Goal: Information Seeking & Learning: Learn about a topic

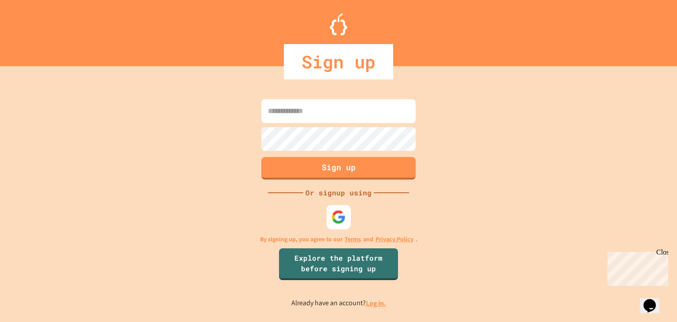
click at [338, 219] on img at bounding box center [338, 217] width 15 height 15
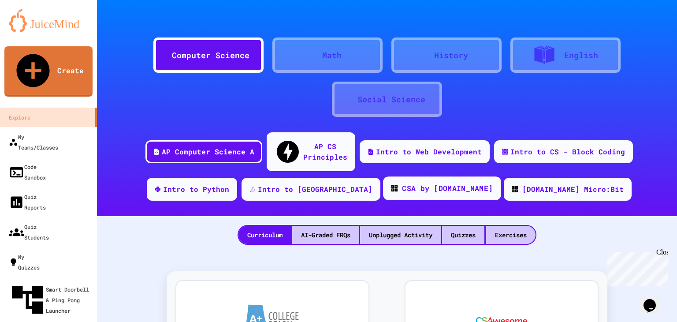
click at [402, 183] on div "CSA by [DOMAIN_NAME]" at bounding box center [447, 188] width 91 height 11
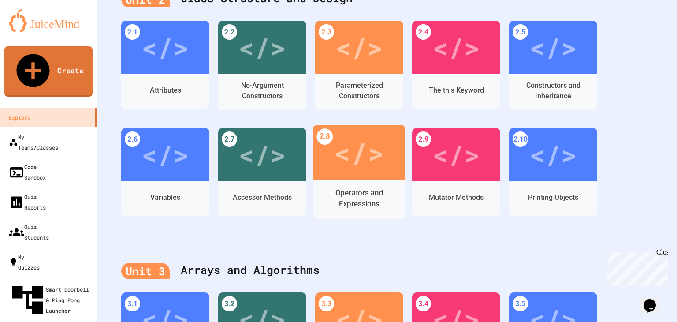
scroll to position [220, 0]
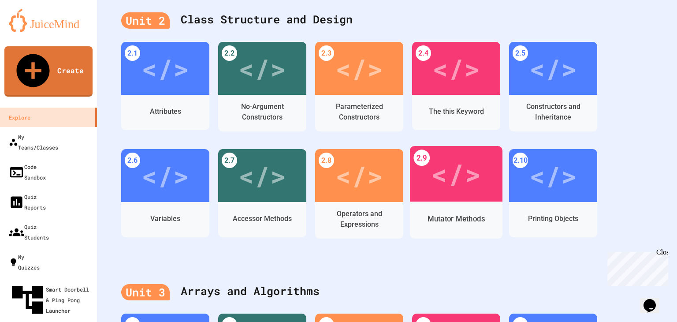
click at [447, 157] on div "</>" at bounding box center [456, 174] width 50 height 42
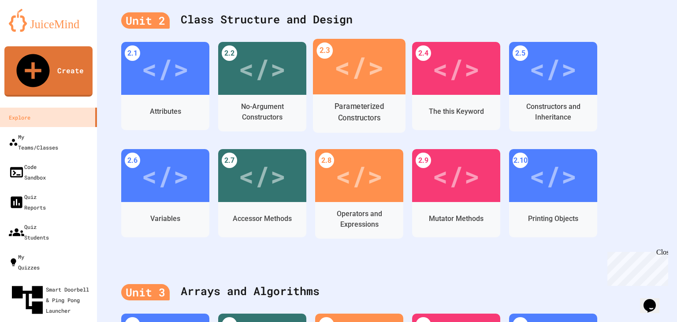
click at [361, 69] on div "</>" at bounding box center [359, 66] width 50 height 41
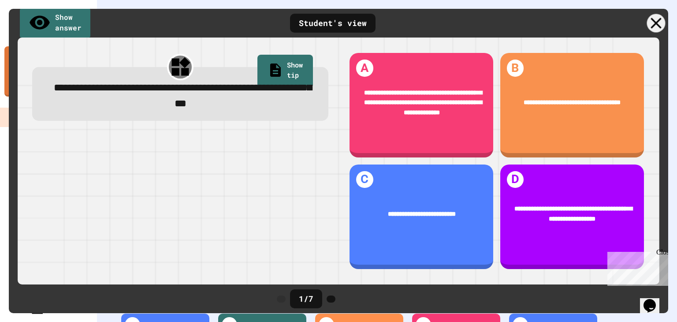
click at [650, 23] on div at bounding box center [656, 23] width 19 height 19
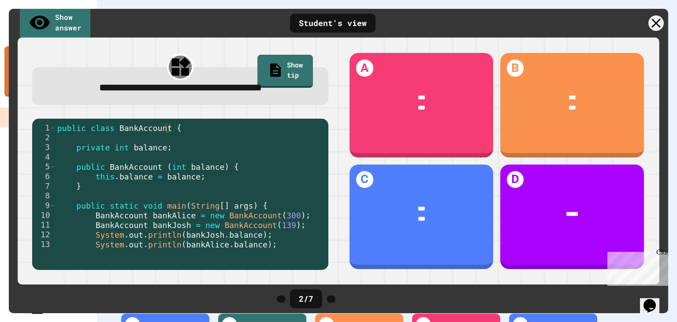
click at [647, 27] on div at bounding box center [619, 22] width 97 height 15
click at [653, 24] on icon at bounding box center [656, 23] width 19 height 19
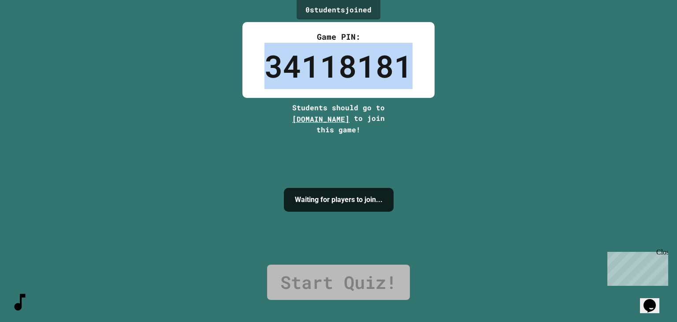
drag, startPoint x: 267, startPoint y: 70, endPoint x: 411, endPoint y: 67, distance: 144.1
click at [411, 67] on div "Game PIN: 34118181" at bounding box center [338, 60] width 192 height 76
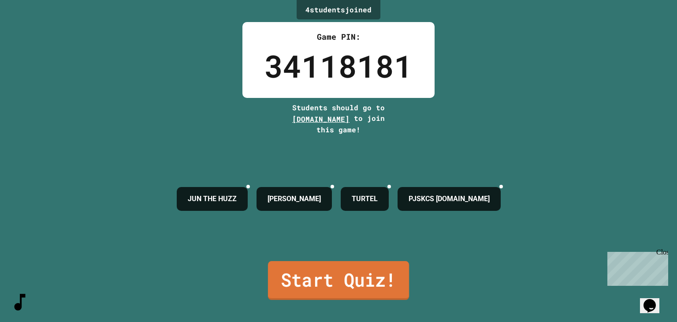
click at [326, 271] on link "Start Quiz!" at bounding box center [338, 280] width 141 height 39
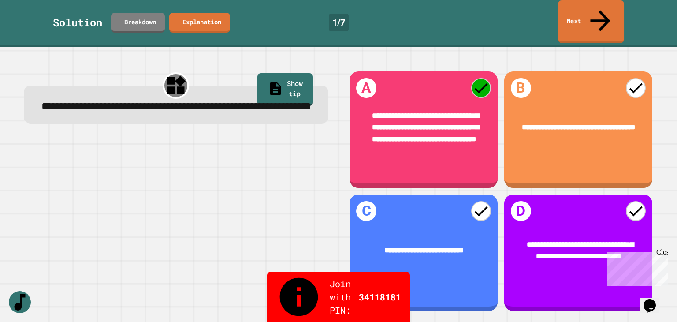
click at [589, 11] on link "Next" at bounding box center [591, 21] width 66 height 43
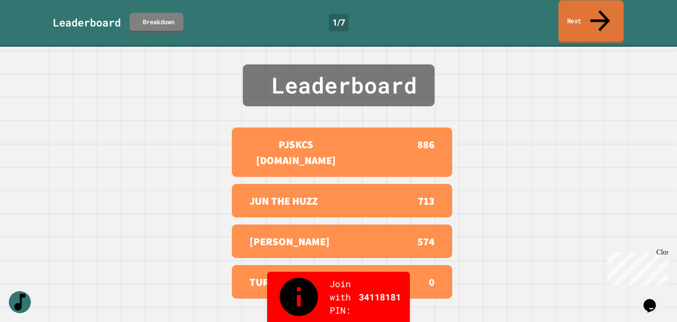
click at [582, 6] on link "Next" at bounding box center [590, 21] width 65 height 43
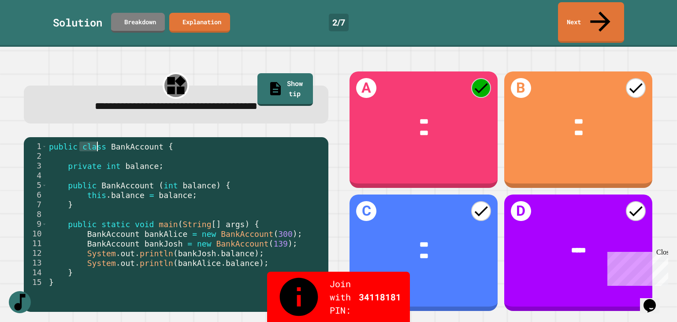
drag, startPoint x: 78, startPoint y: 128, endPoint x: 99, endPoint y: 129, distance: 20.7
click at [99, 141] on div "public class BankAccount { private int balance ; public BankAccount ( int balan…" at bounding box center [185, 233] width 277 height 184
drag, startPoint x: 63, startPoint y: 205, endPoint x: 85, endPoint y: 205, distance: 22.9
click at [85, 205] on div "public class BankAccount { private int balance ; public BankAccount ( int balan…" at bounding box center [185, 233] width 277 height 184
drag, startPoint x: 67, startPoint y: 147, endPoint x: 94, endPoint y: 147, distance: 26.9
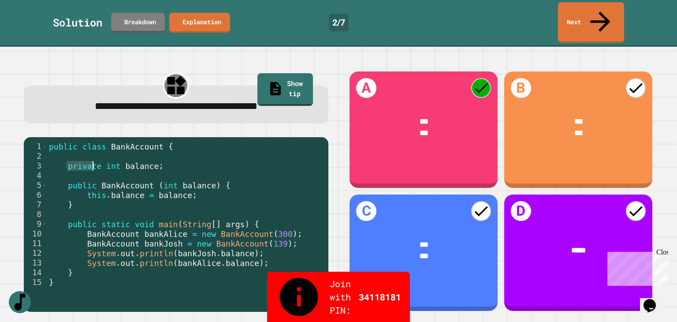
click at [94, 147] on div "public class BankAccount { private int balance ; public BankAccount ( int balan…" at bounding box center [185, 233] width 277 height 184
click at [600, 18] on link "Next" at bounding box center [591, 22] width 66 height 41
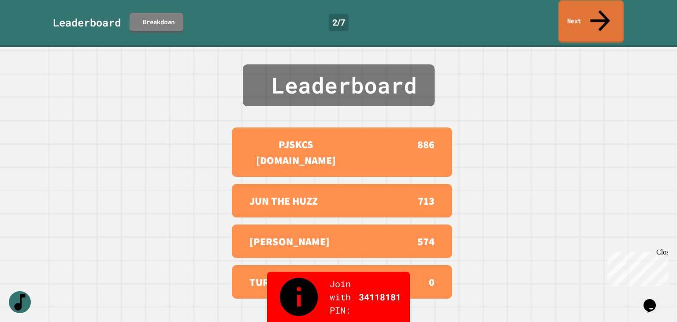
click at [589, 13] on link "Next" at bounding box center [590, 21] width 65 height 43
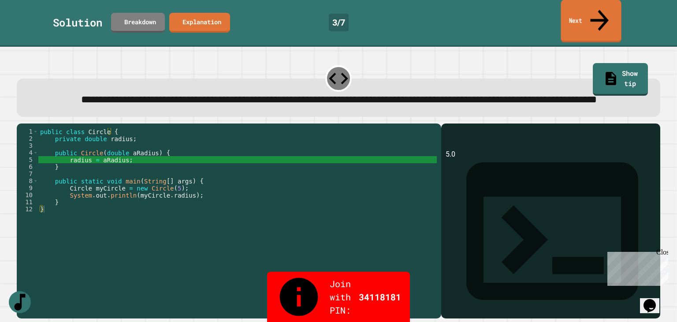
click at [594, 18] on link "Next" at bounding box center [590, 21] width 60 height 43
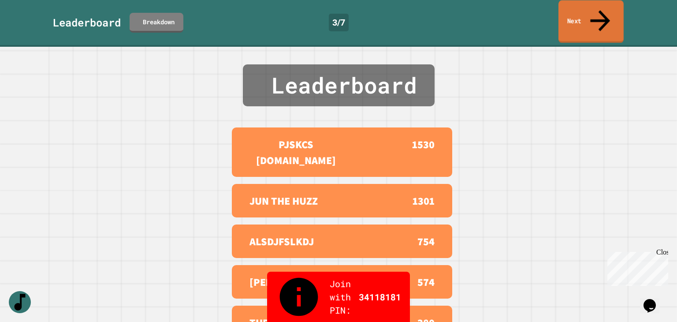
click at [594, 18] on link "Next" at bounding box center [590, 21] width 65 height 43
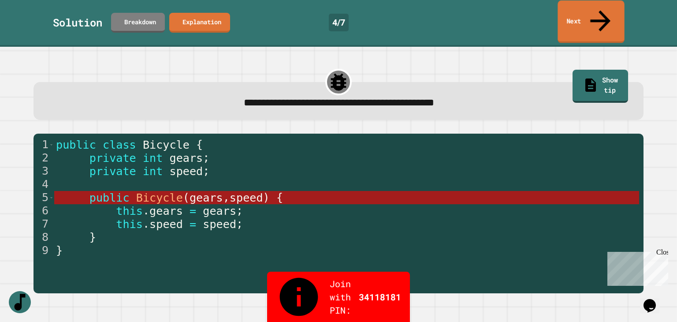
click at [600, 8] on icon at bounding box center [600, 20] width 30 height 31
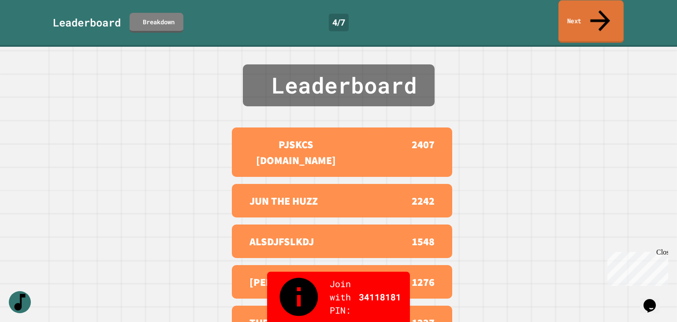
click at [586, 8] on link "Next" at bounding box center [590, 21] width 65 height 43
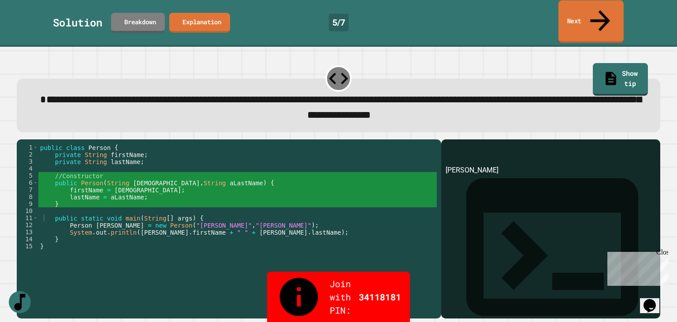
click at [581, 14] on link "Next" at bounding box center [590, 21] width 65 height 43
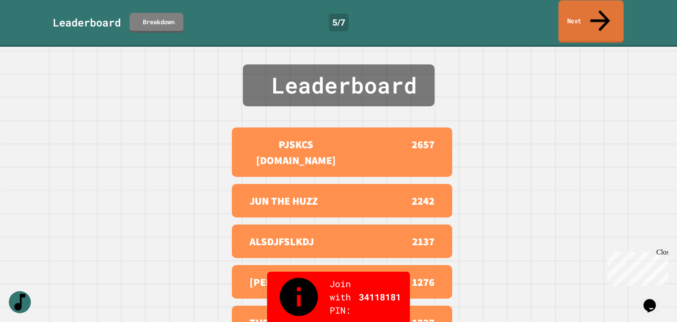
click at [585, 11] on link "Next" at bounding box center [590, 21] width 65 height 43
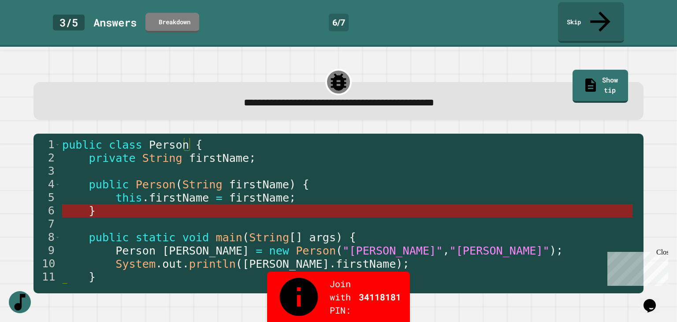
scroll to position [13, 0]
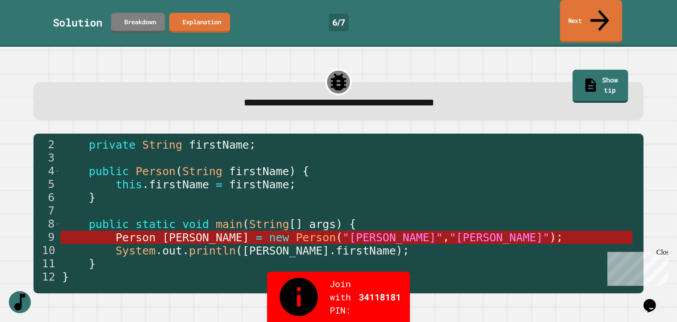
click at [578, 4] on link "Next" at bounding box center [591, 21] width 62 height 43
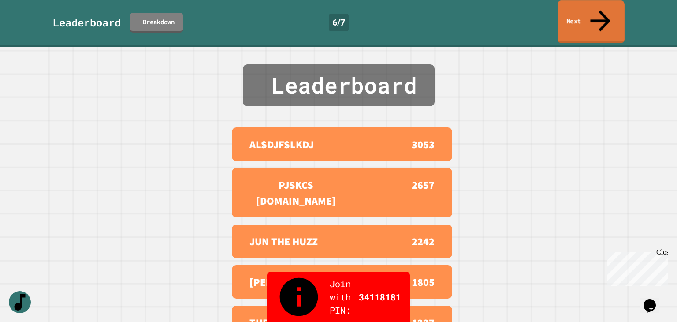
click at [586, 10] on link "Next" at bounding box center [590, 21] width 67 height 43
